Goal: Task Accomplishment & Management: Use online tool/utility

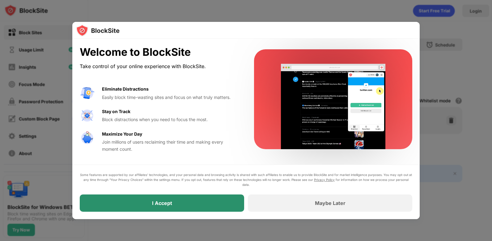
click at [161, 207] on div "I Accept" at bounding box center [162, 203] width 164 height 17
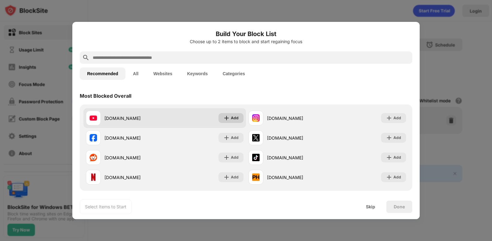
click at [233, 117] on div "Add" at bounding box center [235, 118] width 8 height 6
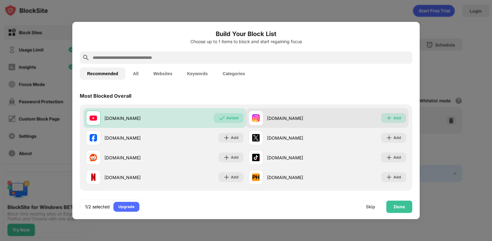
click at [395, 117] on div "Add" at bounding box center [397, 118] width 8 height 6
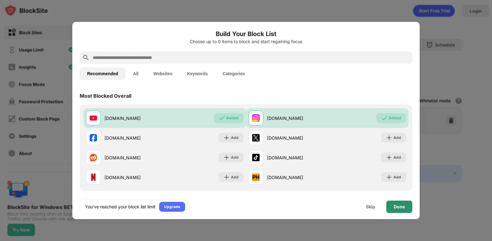
click at [405, 207] on div "Done" at bounding box center [399, 207] width 26 height 12
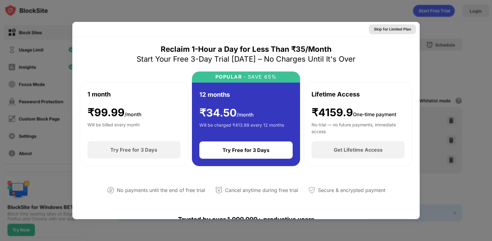
click at [388, 26] on div "Skip for Limited Plan" at bounding box center [392, 29] width 37 height 6
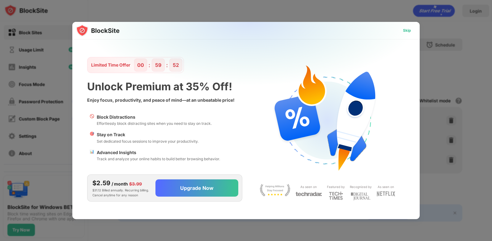
click at [404, 28] on div "Skip" at bounding box center [407, 30] width 8 height 6
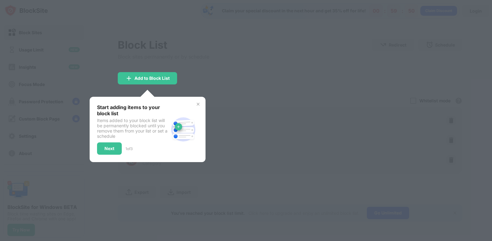
click at [237, 42] on div at bounding box center [246, 120] width 492 height 241
